Goal: Task Accomplishment & Management: Complete application form

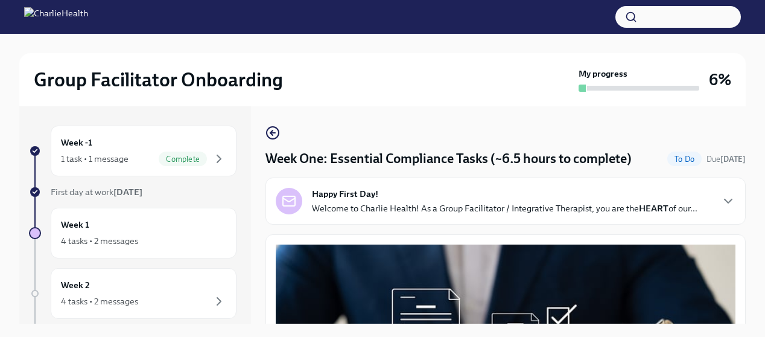
scroll to position [1608, 0]
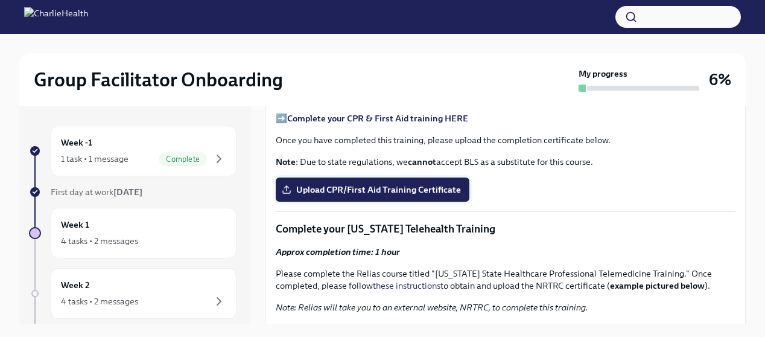
click at [327, 195] on span "Upload CPR/First Aid Training Certificate" at bounding box center [372, 189] width 177 height 12
click at [0, 0] on input "Upload CPR/First Aid Training Certificate" at bounding box center [0, 0] width 0 height 0
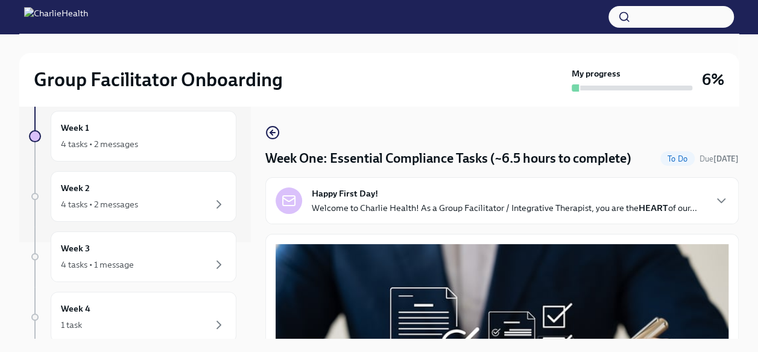
scroll to position [0, 0]
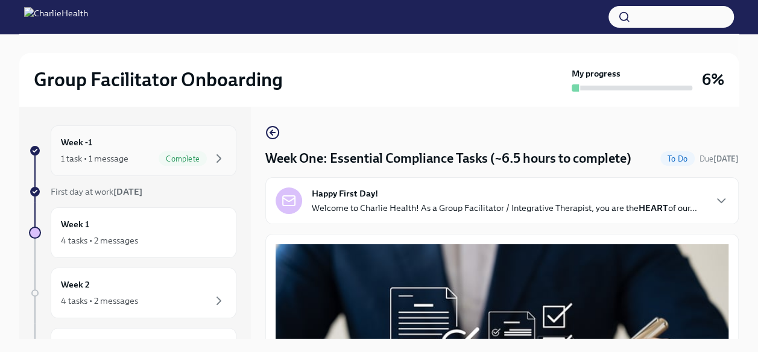
click at [126, 141] on div "Week -1 1 task • 1 message Complete" at bounding box center [143, 151] width 165 height 30
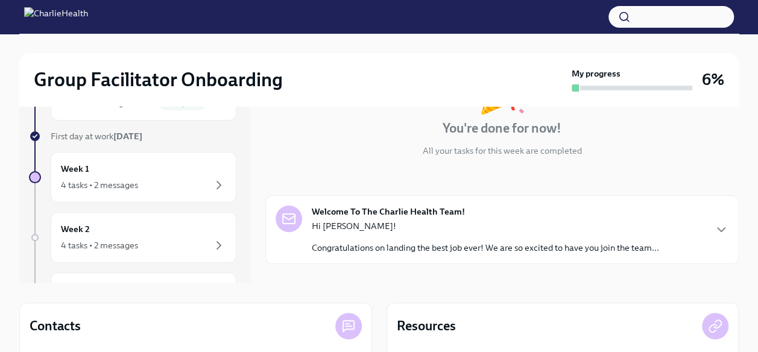
scroll to position [51, 0]
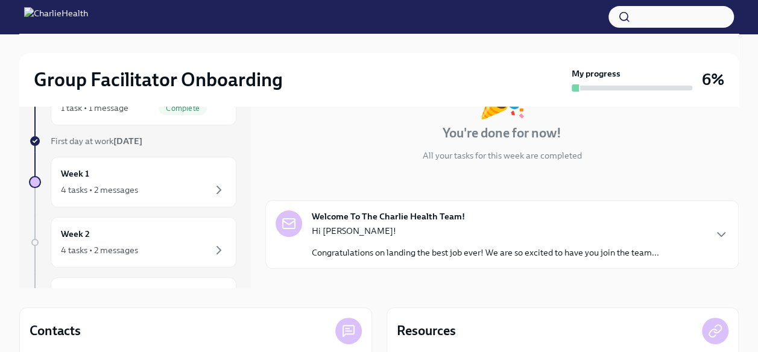
click at [414, 240] on div "Hi [PERSON_NAME]! Congratulations on landing the best job ever! We are so excit…" at bounding box center [486, 242] width 348 height 34
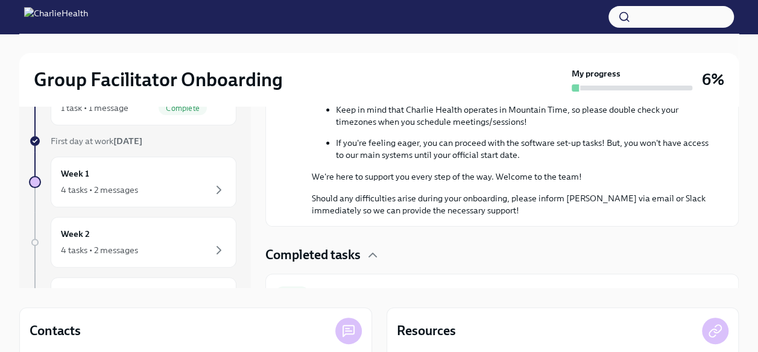
scroll to position [538, 0]
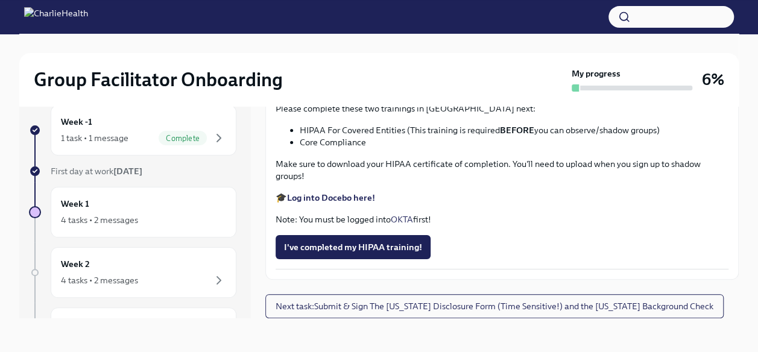
scroll to position [2840, 0]
